Goal: Navigation & Orientation: Find specific page/section

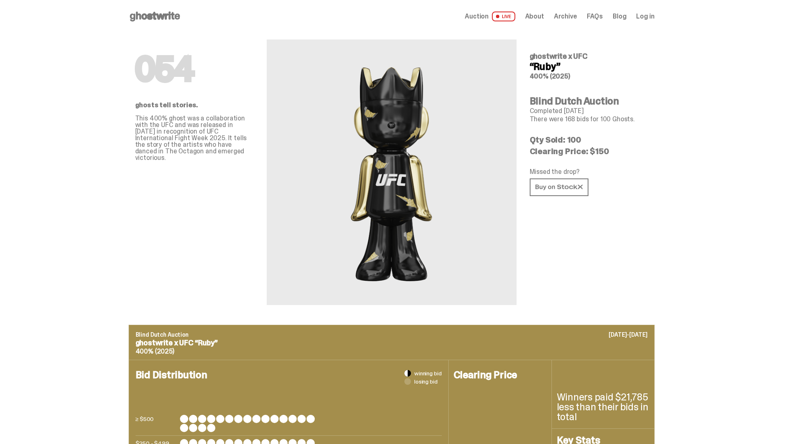
scroll to position [799, 0]
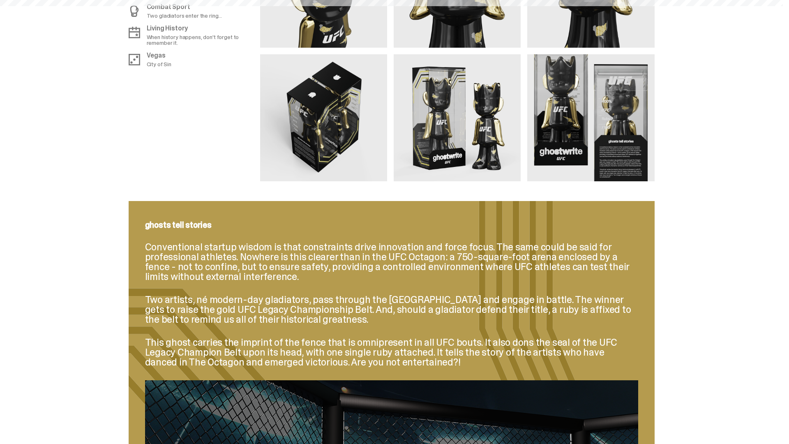
scroll to position [1141, 0]
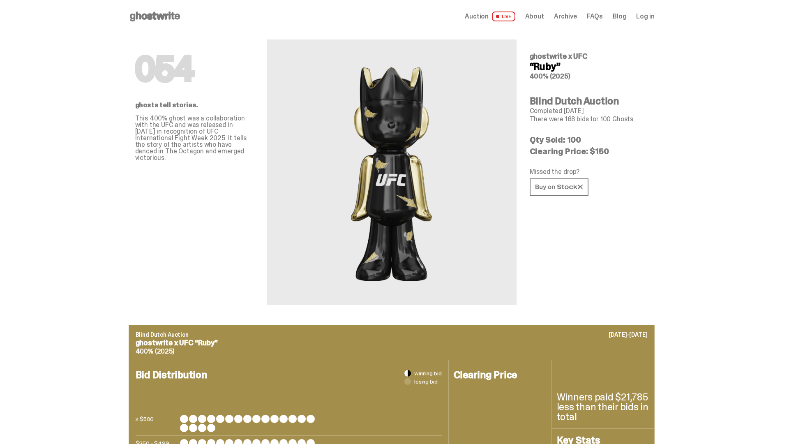
scroll to position [1141, 0]
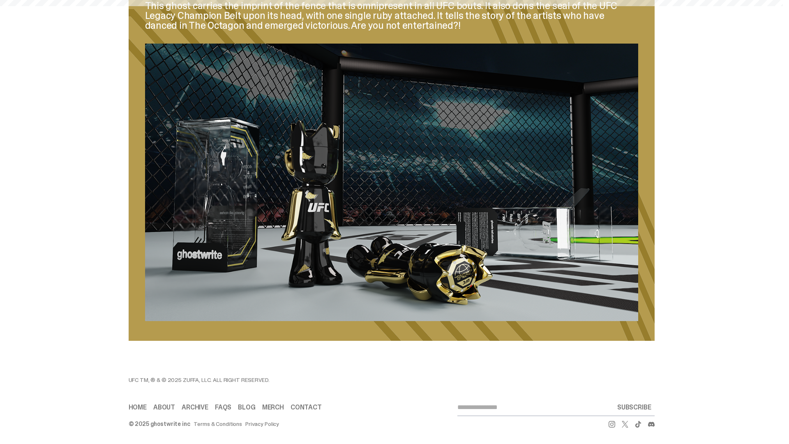
scroll to position [1141, 0]
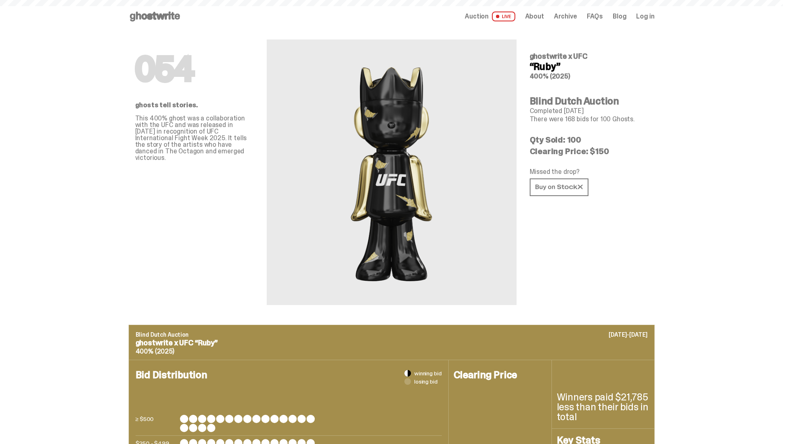
scroll to position [1141, 0]
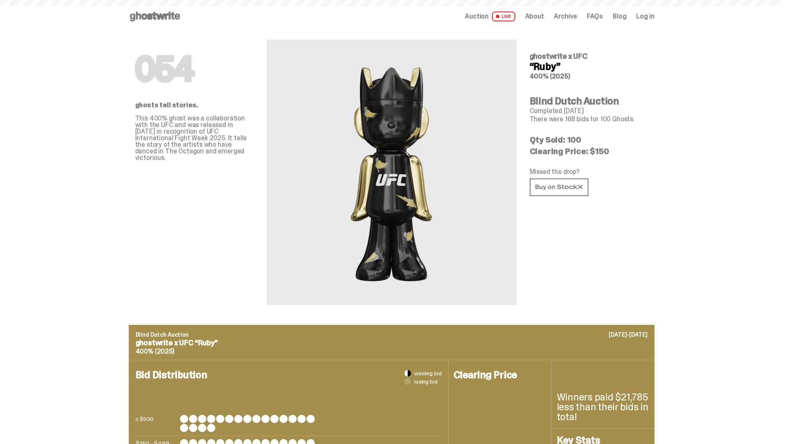
scroll to position [1141, 0]
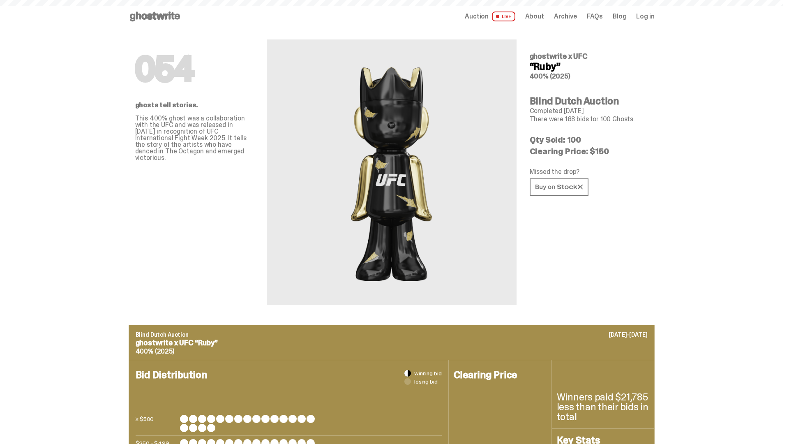
scroll to position [1141, 0]
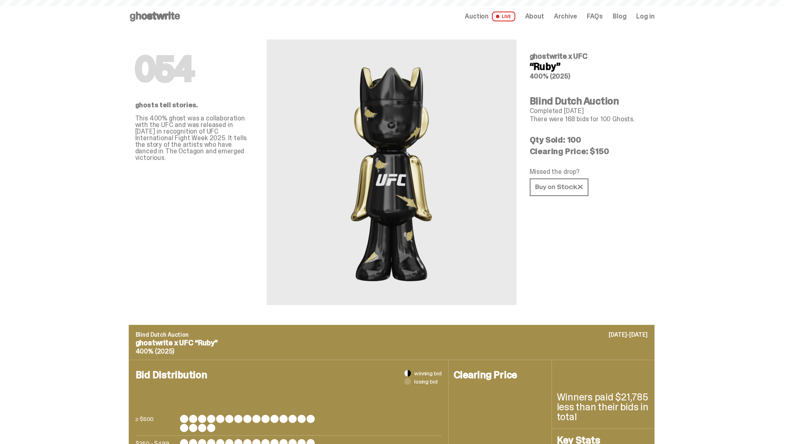
scroll to position [1141, 0]
